Goal: Task Accomplishment & Management: Use online tool/utility

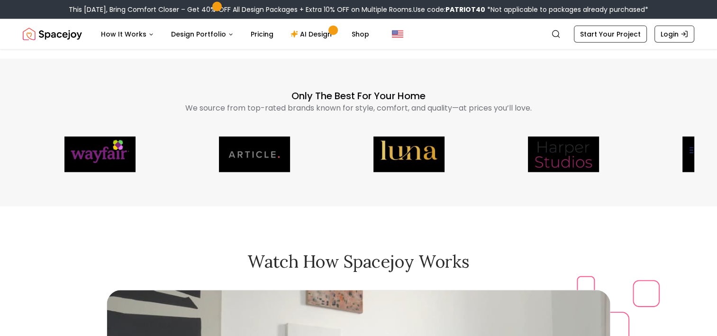
scroll to position [2238, 0]
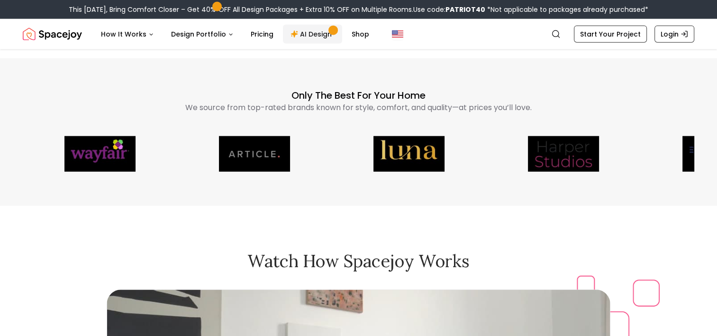
click at [321, 31] on link "AI Design" at bounding box center [312, 34] width 59 height 19
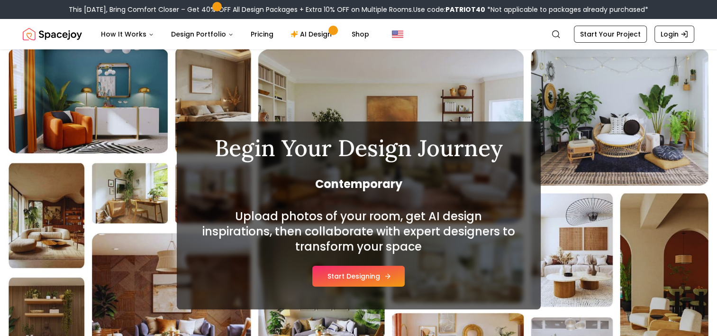
click at [365, 281] on button "Start Designing" at bounding box center [358, 276] width 92 height 21
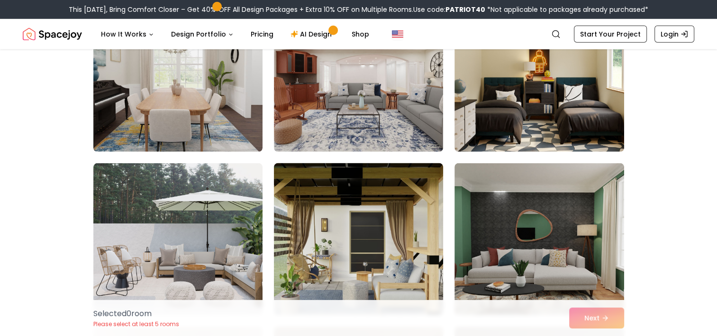
scroll to position [2736, 0]
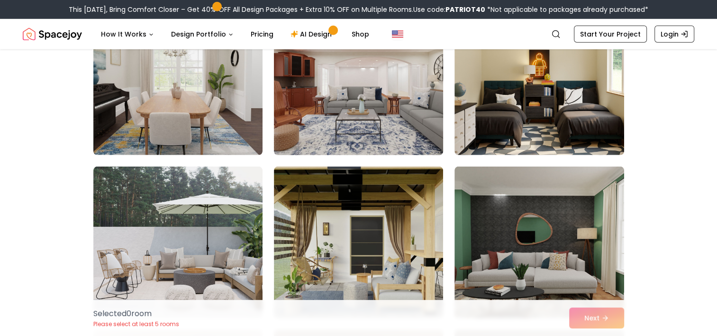
click at [379, 121] on img at bounding box center [359, 79] width 178 height 159
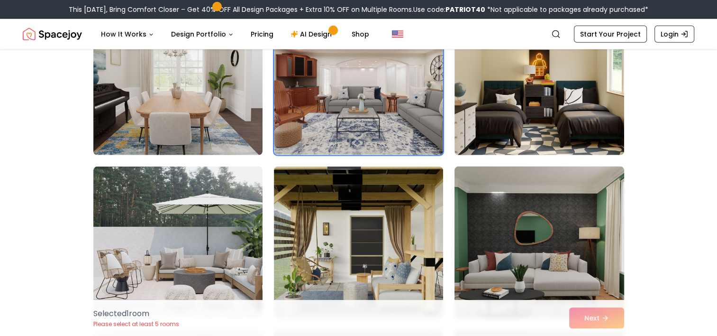
click at [514, 205] on img at bounding box center [539, 242] width 178 height 159
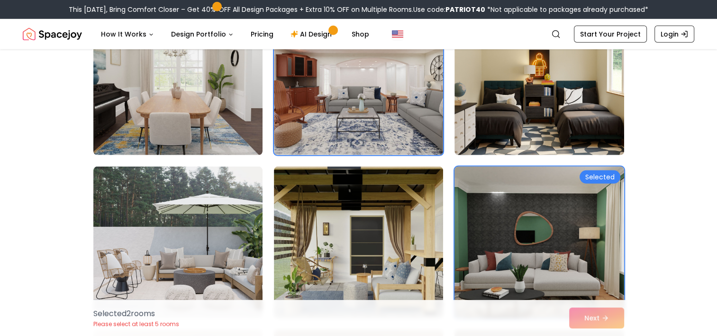
click at [511, 203] on img at bounding box center [539, 242] width 178 height 159
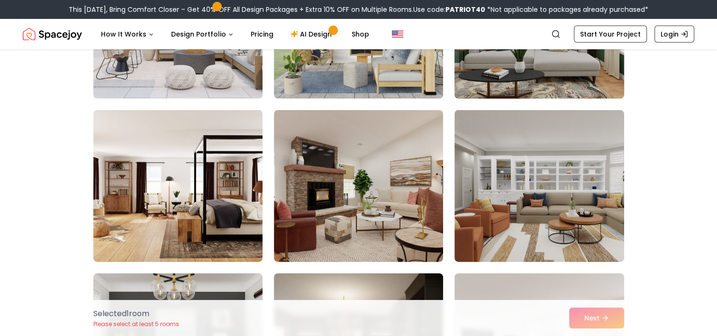
scroll to position [2960, 0]
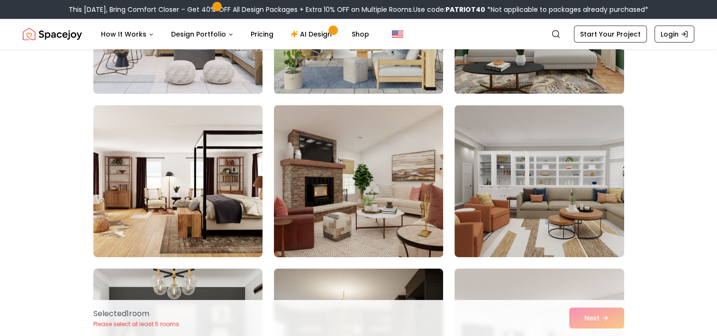
click at [374, 211] on img at bounding box center [359, 180] width 178 height 159
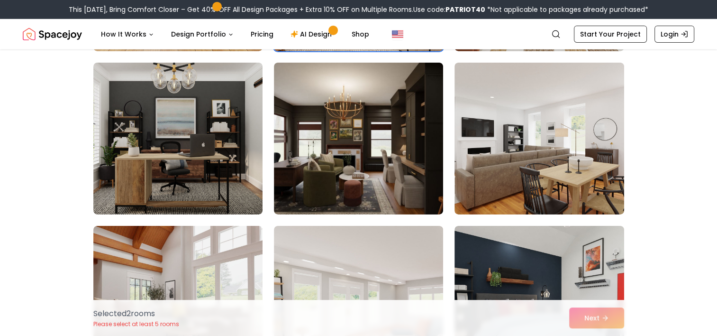
scroll to position [3166, 0]
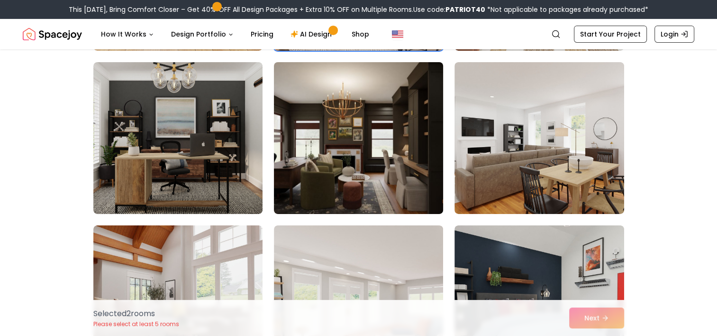
click at [372, 187] on img at bounding box center [359, 137] width 178 height 159
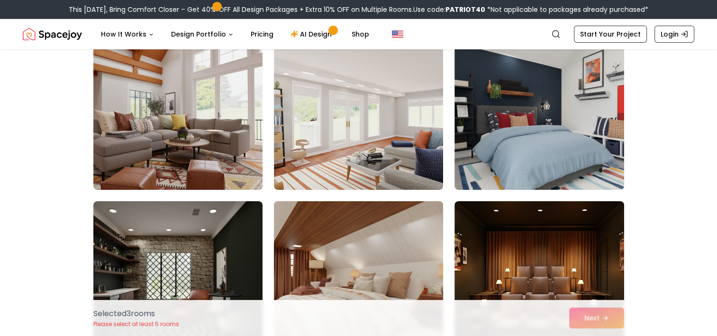
scroll to position [3468, 0]
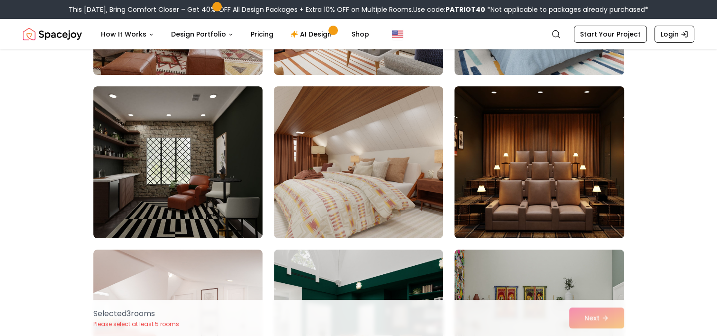
click at [504, 208] on img at bounding box center [539, 162] width 178 height 159
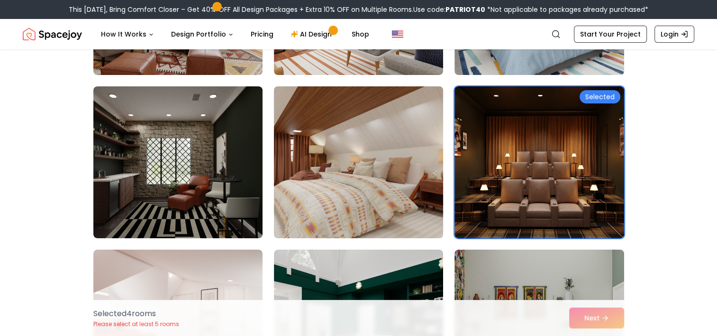
scroll to position [3484, 0]
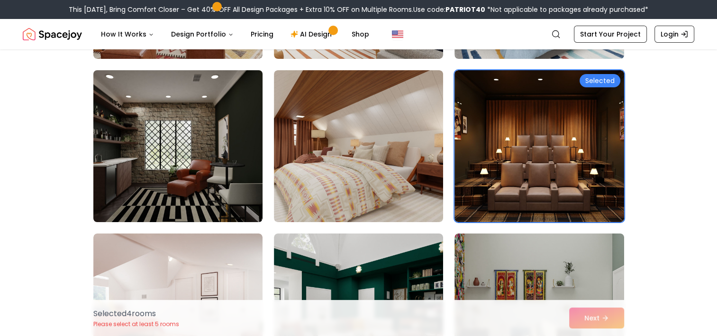
click at [198, 126] on img at bounding box center [178, 145] width 178 height 159
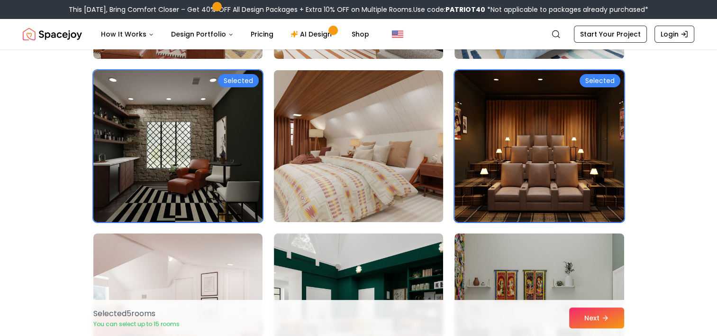
click at [397, 193] on img at bounding box center [359, 145] width 178 height 159
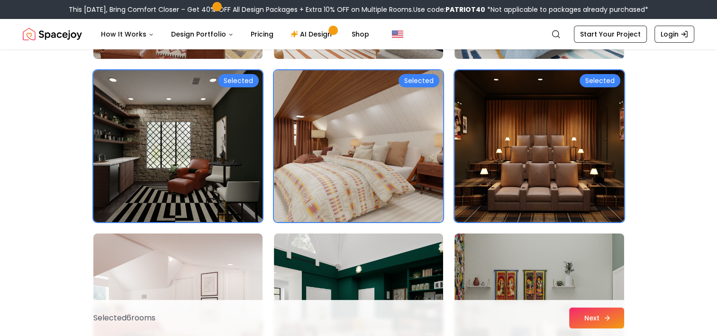
click at [593, 315] on button "Next" at bounding box center [597, 317] width 55 height 21
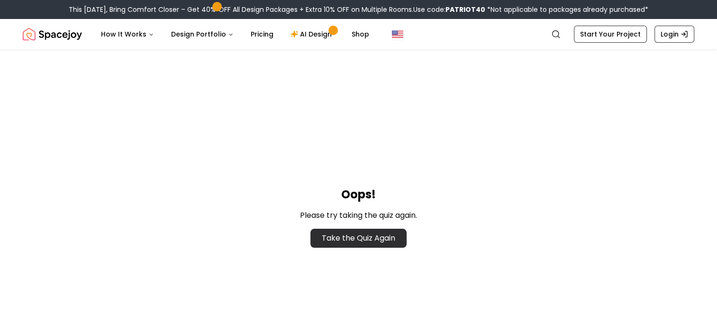
click at [384, 236] on link "Take the Quiz Again" at bounding box center [359, 238] width 96 height 19
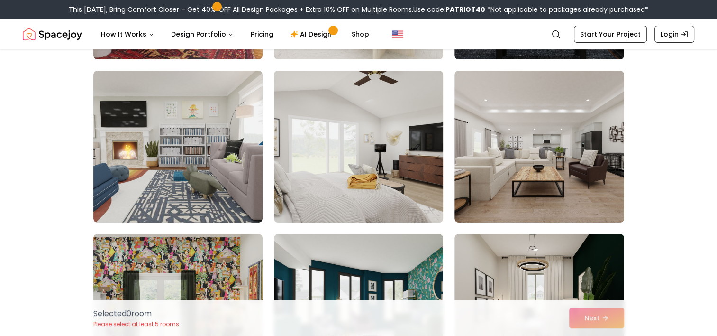
scroll to position [216, 0]
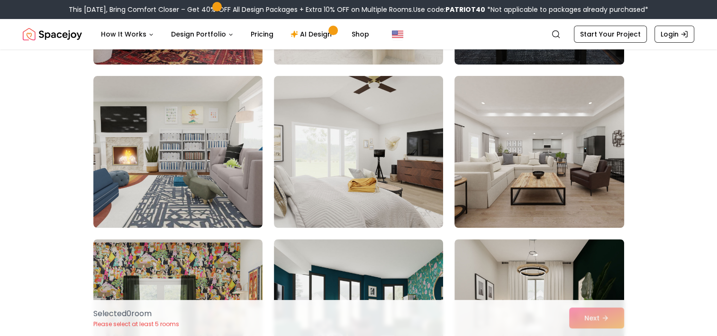
click at [524, 168] on img at bounding box center [539, 151] width 178 height 159
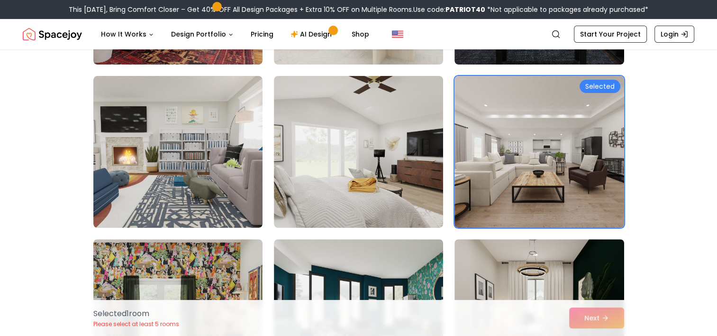
click at [589, 321] on div "Selected 1 room Please select at least 5 rooms Next" at bounding box center [359, 318] width 546 height 36
click at [589, 319] on div "Selected 1 room Please select at least 5 rooms Next" at bounding box center [359, 318] width 546 height 36
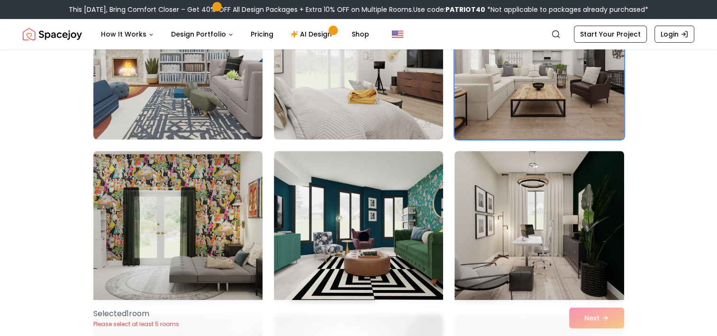
scroll to position [313, 0]
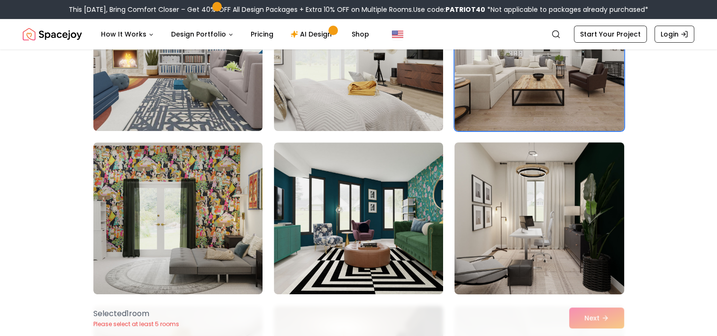
click at [569, 220] on img at bounding box center [539, 217] width 178 height 159
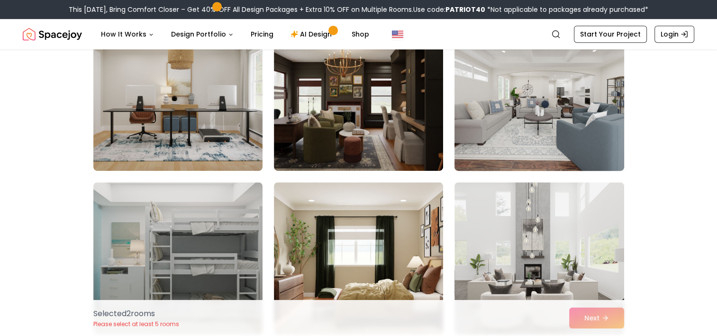
scroll to position [601, 0]
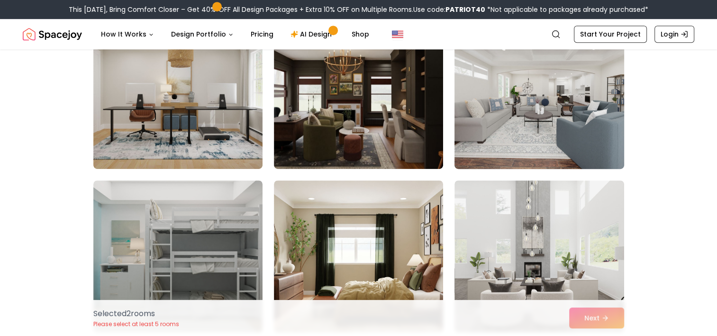
click at [525, 118] on img at bounding box center [539, 92] width 178 height 159
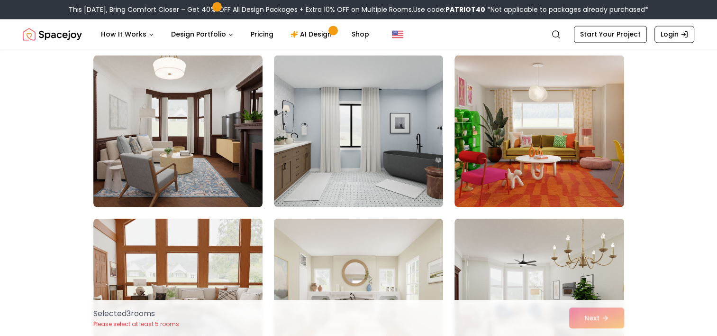
scroll to position [1563, 0]
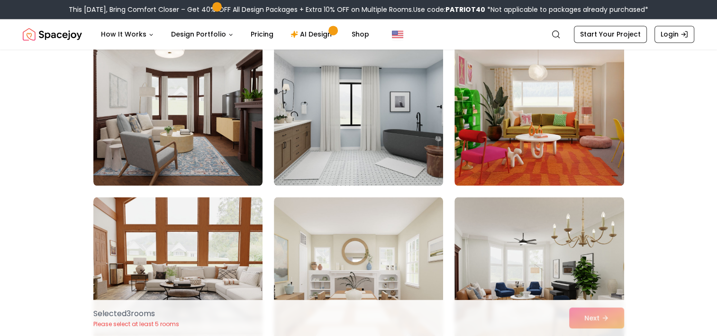
drag, startPoint x: 592, startPoint y: 322, endPoint x: 558, endPoint y: 318, distance: 33.9
click at [558, 318] on div "Selected 3 room s Please select at least 5 rooms Next" at bounding box center [359, 318] width 546 height 36
click at [592, 315] on div "Selected 3 room s Please select at least 5 rooms Next" at bounding box center [359, 318] width 546 height 36
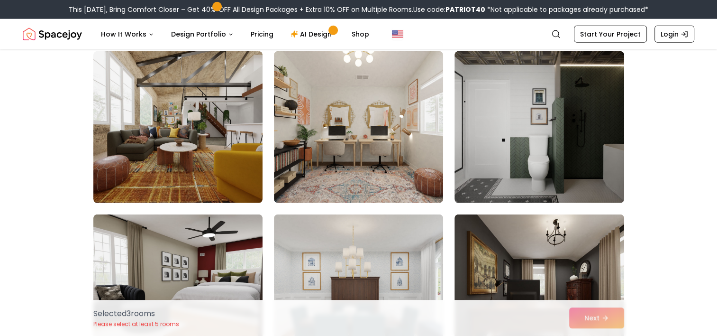
scroll to position [2527, 0]
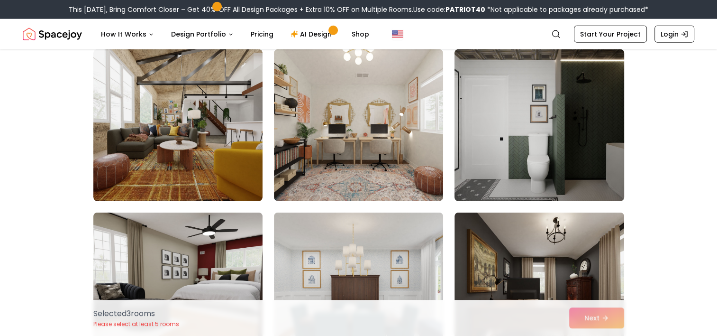
click at [508, 162] on img at bounding box center [539, 125] width 178 height 159
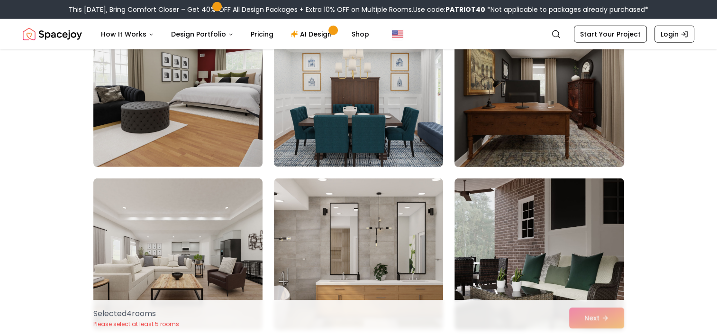
scroll to position [2714, 0]
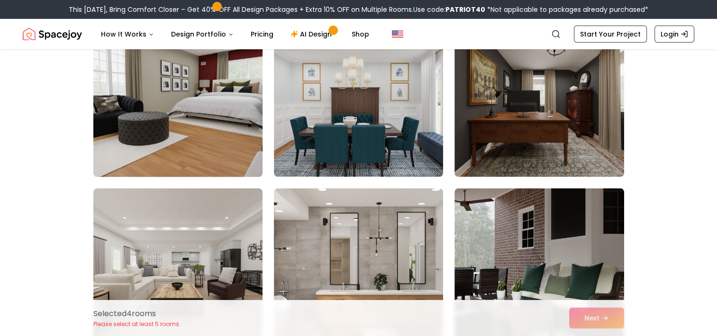
click at [180, 108] on img at bounding box center [178, 100] width 178 height 159
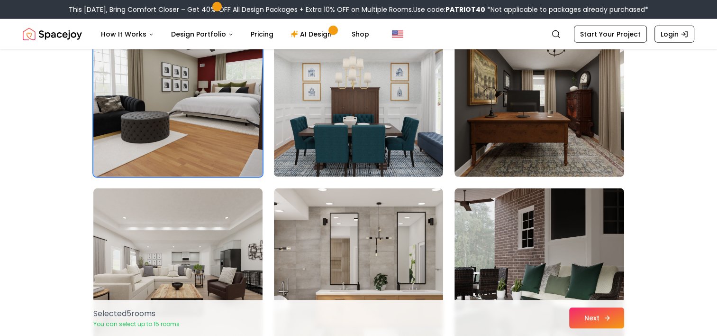
click at [602, 317] on button "Next" at bounding box center [597, 317] width 55 height 21
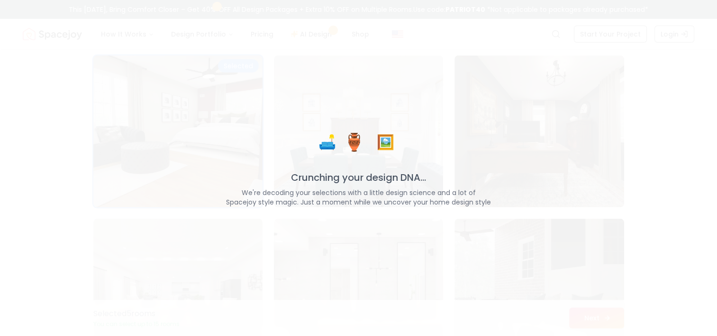
scroll to position [2744, 0]
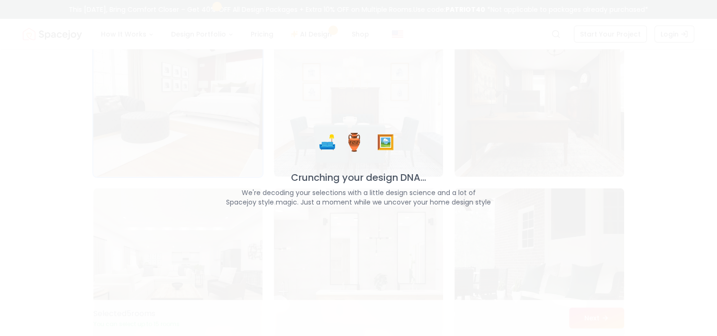
drag, startPoint x: 602, startPoint y: 317, endPoint x: 602, endPoint y: 291, distance: 26.1
click at [602, 291] on div "🛋️ 🏺 🖼️ Crunching your design DNA... We're decoding your selections with a litt…" at bounding box center [358, 168] width 717 height 336
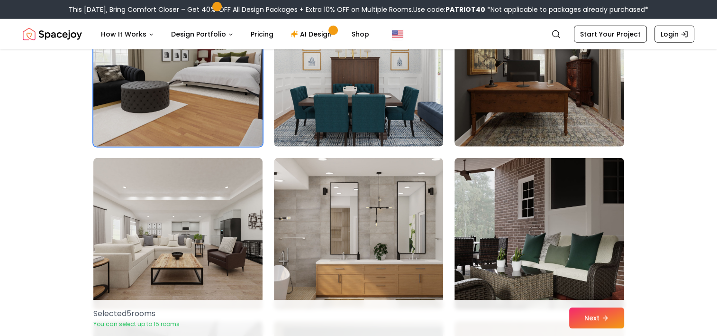
scroll to position [2714, 0]
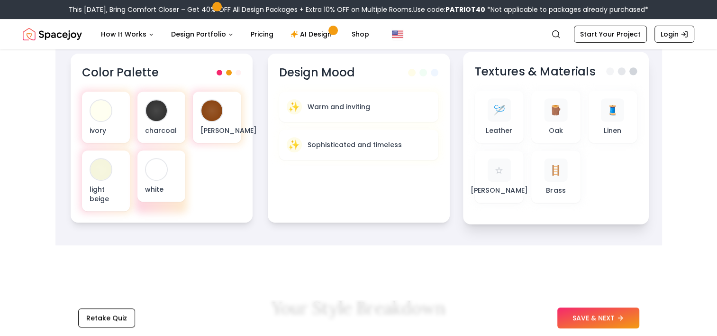
scroll to position [368, 0]
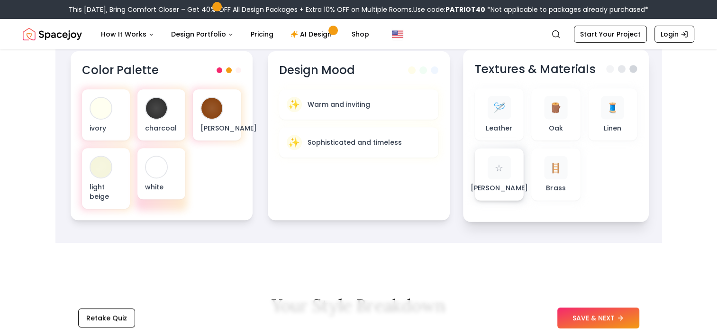
click at [501, 193] on p "Matte Wood" at bounding box center [498, 187] width 57 height 9
click at [495, 162] on div "☆" at bounding box center [498, 167] width 23 height 23
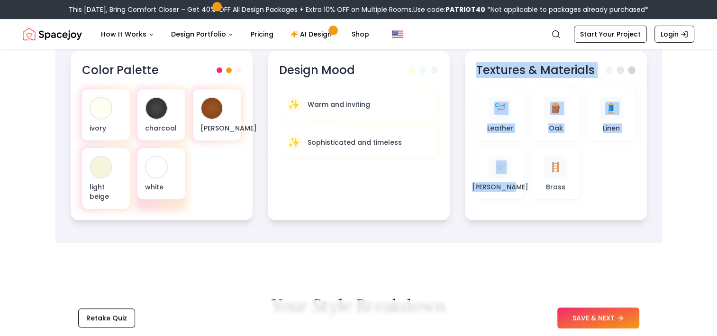
drag, startPoint x: 502, startPoint y: 197, endPoint x: 453, endPoint y: 127, distance: 85.1
click at [453, 127] on div "Color Palette ivory charcoal rusty brown light beige white Design Mood ✨ Warm a…" at bounding box center [359, 135] width 577 height 169
click at [469, 242] on section "Your Design Elements Color Palette ivory charcoal rusty brown light beige white…" at bounding box center [358, 115] width 607 height 256
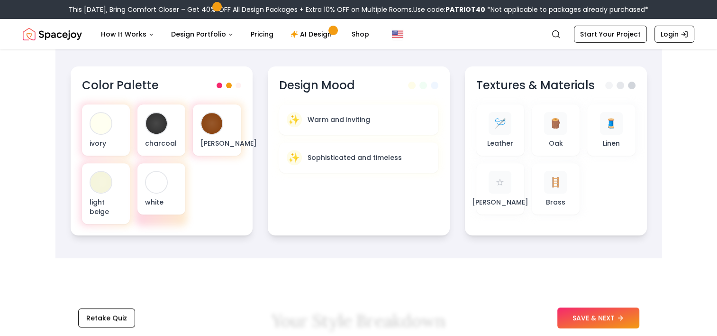
scroll to position [358, 0]
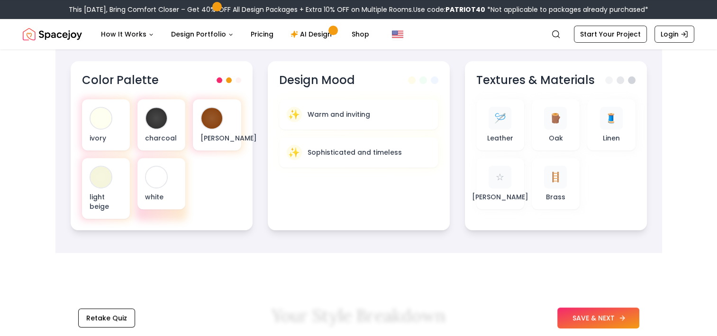
click at [579, 312] on button "SAVE & NEXT" at bounding box center [599, 317] width 82 height 21
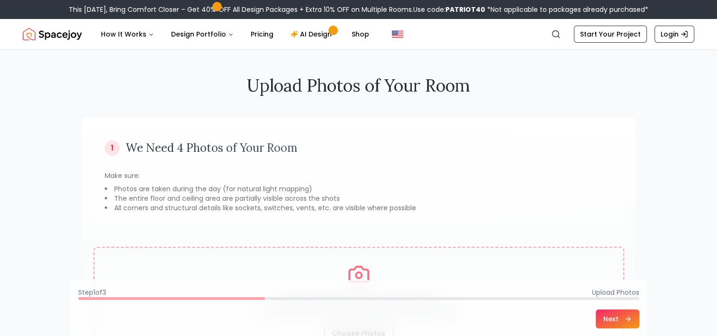
scroll to position [125, 0]
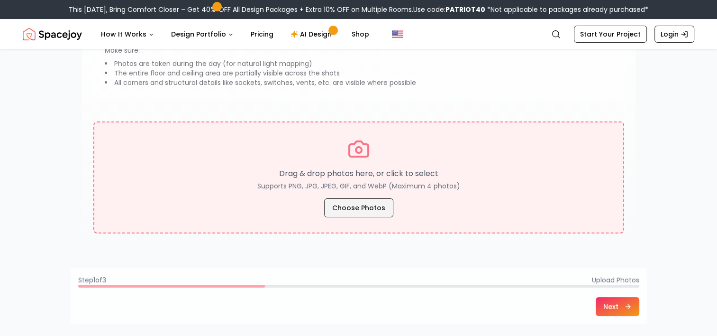
click at [385, 206] on button "Choose Photos" at bounding box center [358, 207] width 69 height 19
